Goal: Task Accomplishment & Management: Manage account settings

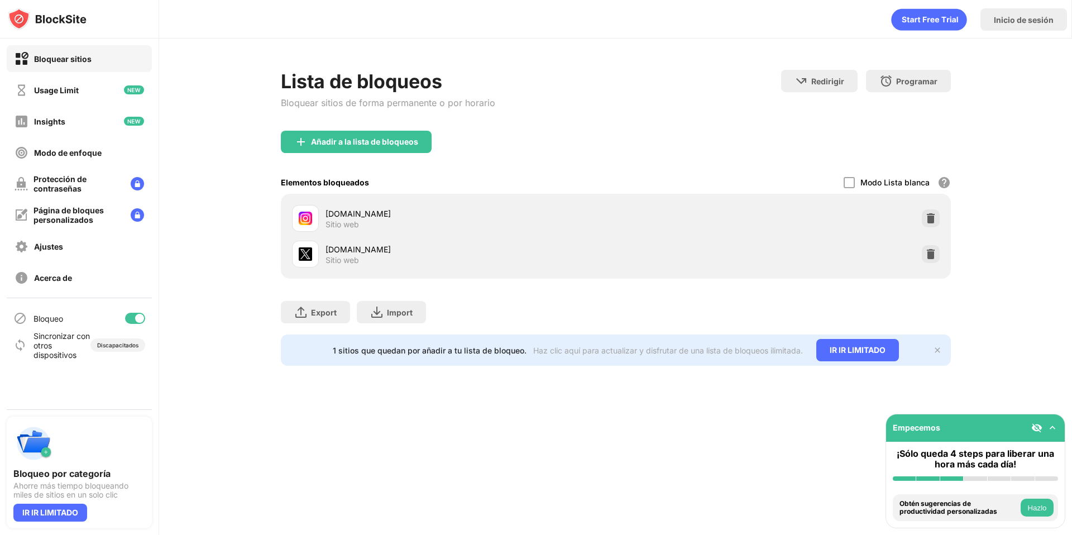
click at [935, 259] on img at bounding box center [930, 253] width 11 height 11
